Goal: Information Seeking & Learning: Compare options

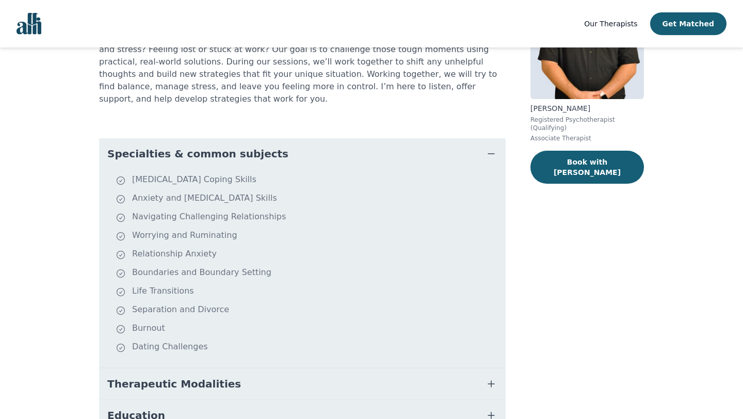
scroll to position [202, 0]
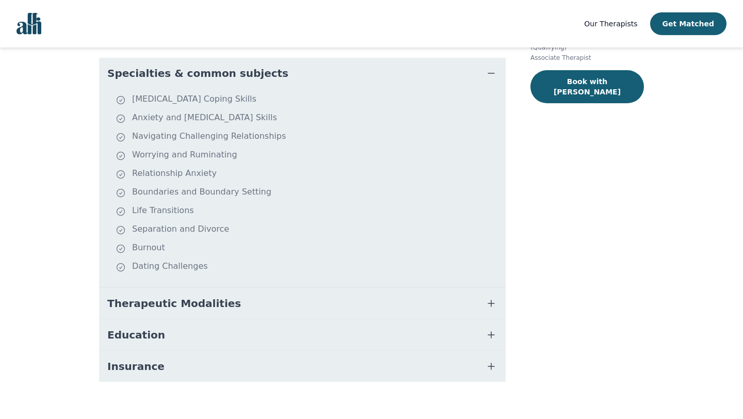
click at [493, 329] on icon "button" at bounding box center [491, 335] width 12 height 12
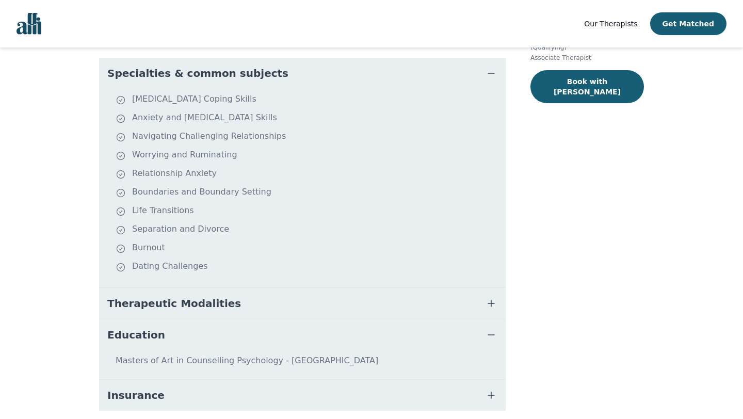
click at [489, 297] on icon "button" at bounding box center [491, 303] width 12 height 12
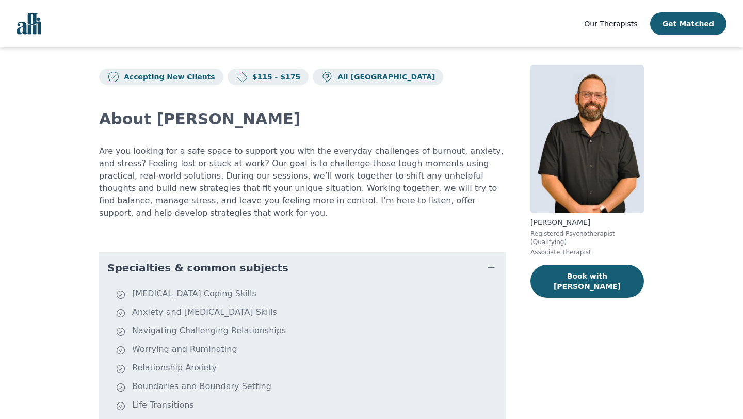
scroll to position [0, 0]
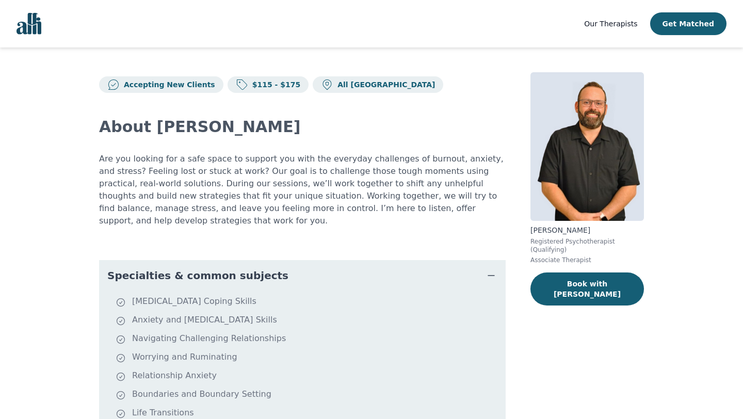
click at [609, 27] on span "Our Therapists" at bounding box center [610, 24] width 53 height 8
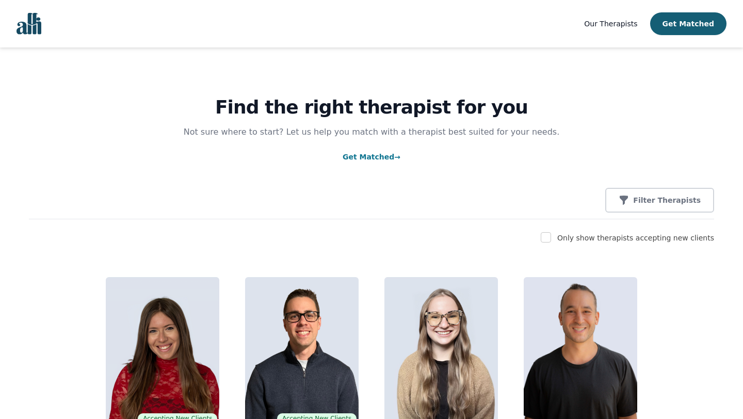
click at [372, 154] on link "Get Matched →" at bounding box center [372, 157] width 58 height 8
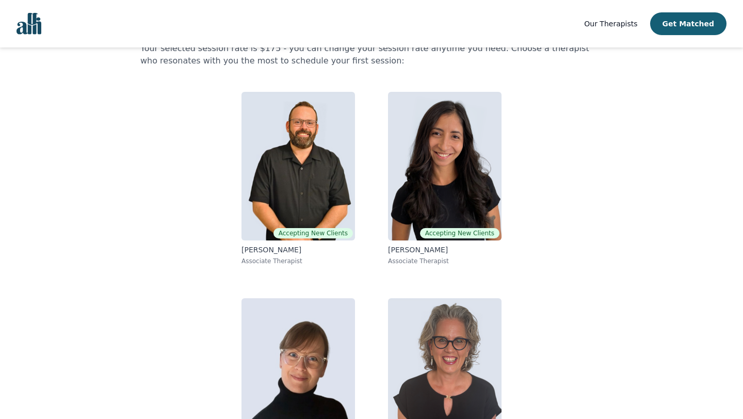
scroll to position [76, 0]
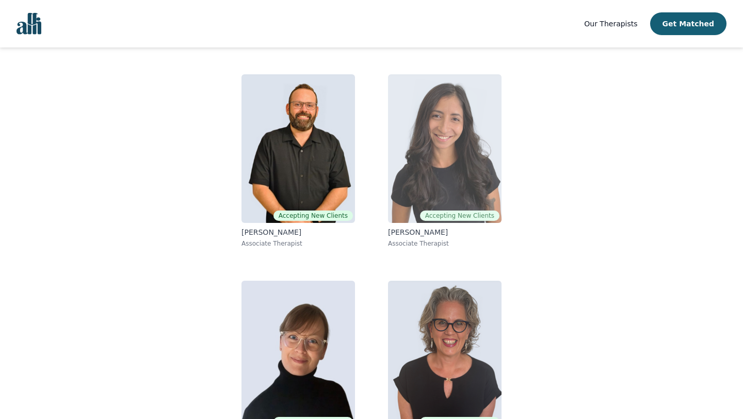
click at [458, 171] on img at bounding box center [445, 148] width 114 height 149
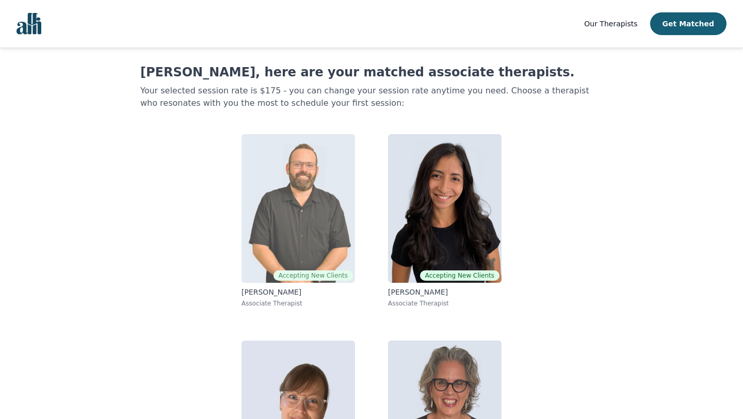
scroll to position [120, 0]
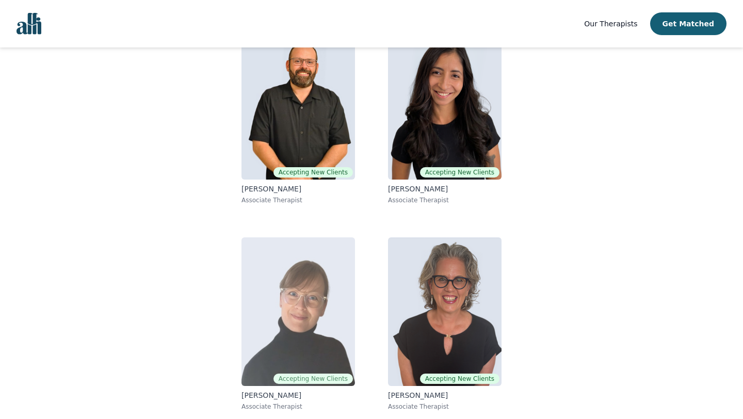
click at [286, 312] on img at bounding box center [298, 311] width 114 height 149
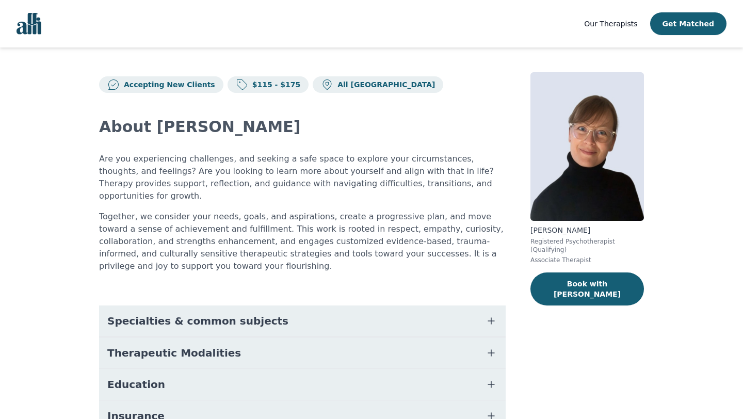
scroll to position [50, 0]
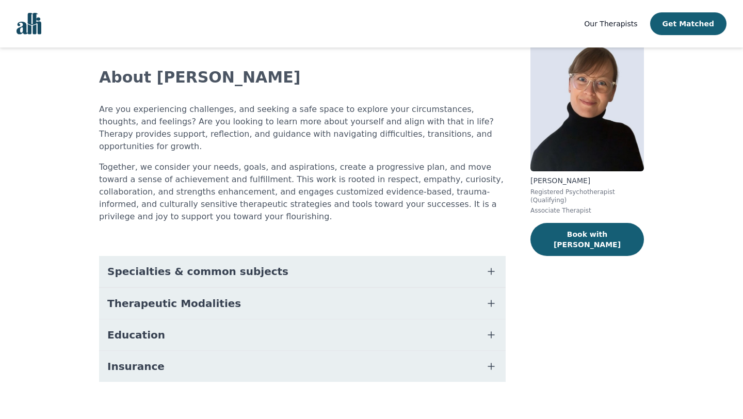
click at [492, 329] on icon "button" at bounding box center [491, 335] width 12 height 12
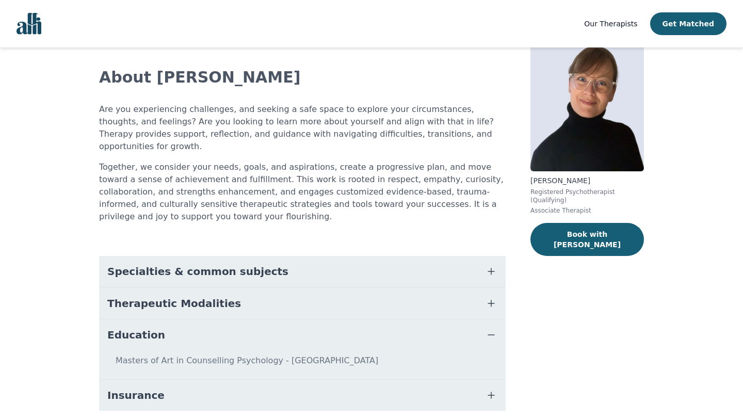
click at [492, 329] on icon "button" at bounding box center [491, 335] width 12 height 12
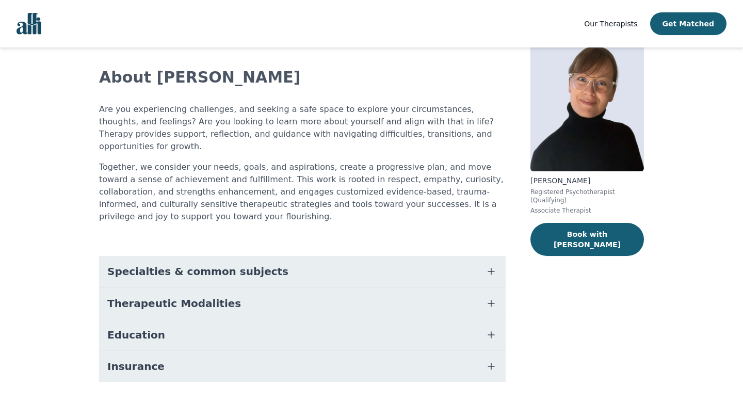
click at [489, 265] on icon "button" at bounding box center [491, 271] width 12 height 12
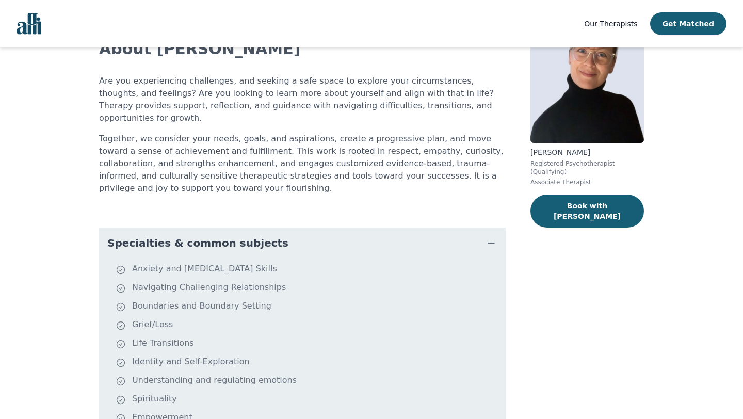
scroll to position [0, 0]
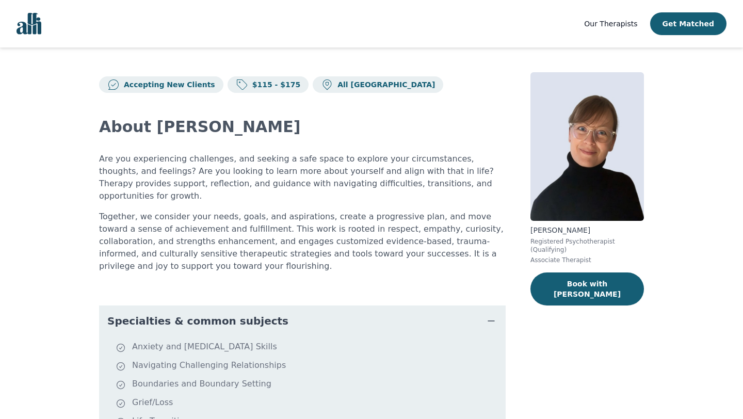
scroll to position [99, 0]
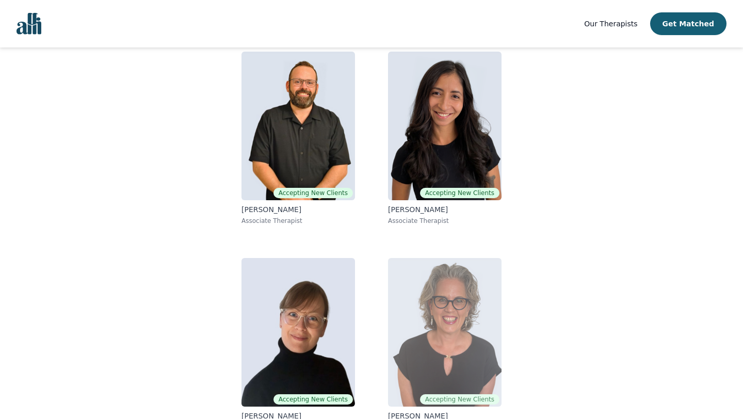
click at [438, 276] on img at bounding box center [445, 332] width 114 height 149
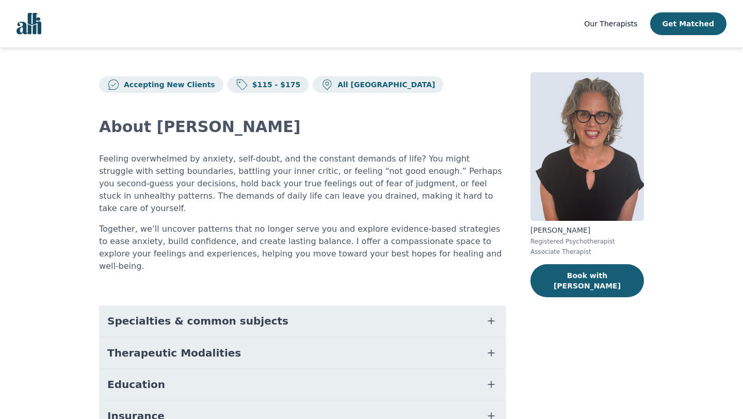
click at [492, 378] on icon "button" at bounding box center [491, 384] width 12 height 12
click at [491, 318] on icon "button" at bounding box center [491, 321] width 6 height 6
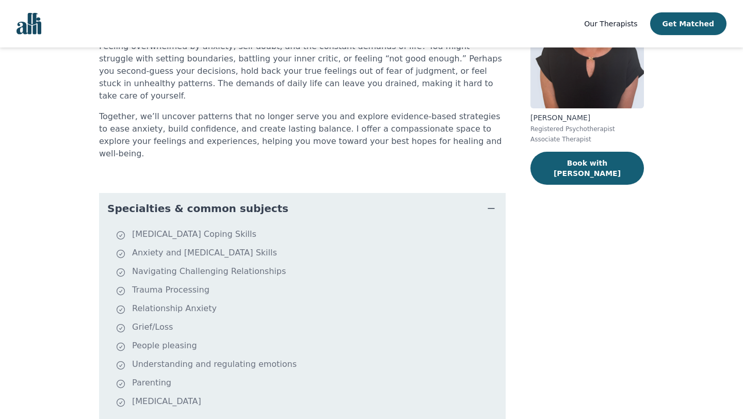
scroll to position [113, 0]
click at [491, 202] on icon "button" at bounding box center [491, 208] width 12 height 12
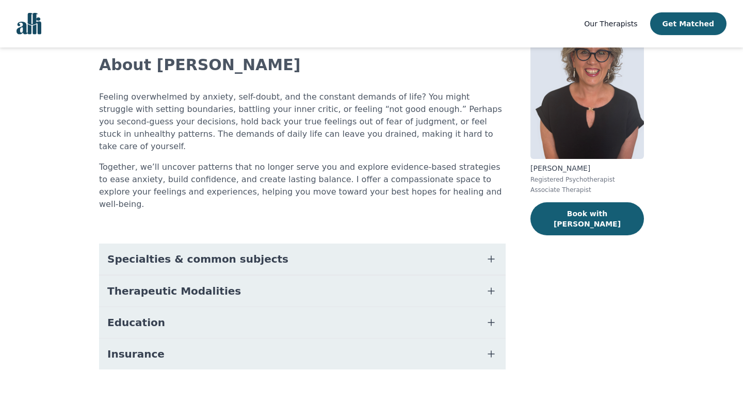
scroll to position [37, 0]
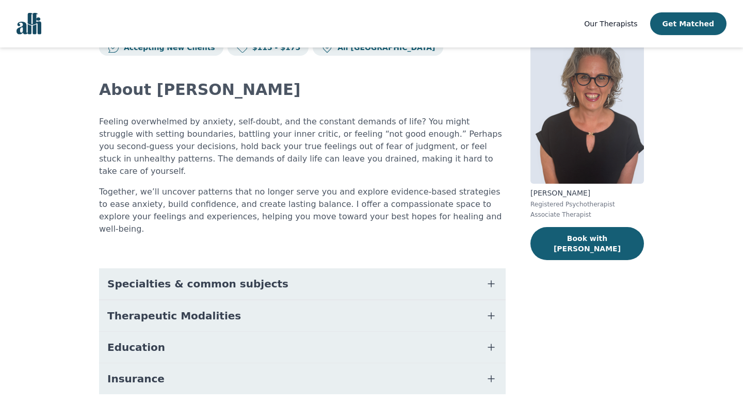
click at [494, 310] on icon "button" at bounding box center [491, 316] width 12 height 12
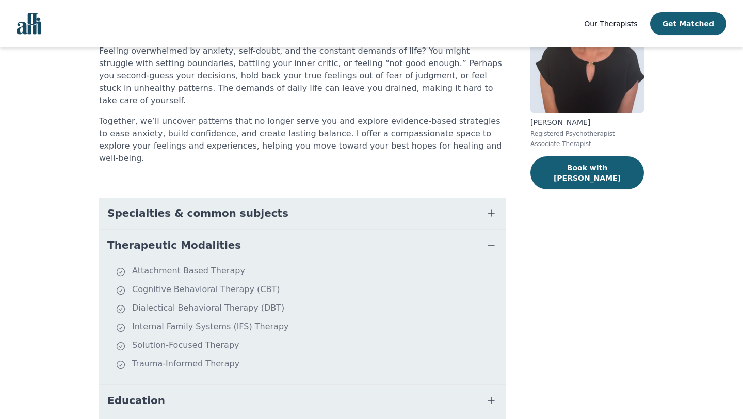
scroll to position [109, 0]
click at [493, 238] on icon "button" at bounding box center [491, 244] width 12 height 12
